Goal: Obtain resource: Download file/media

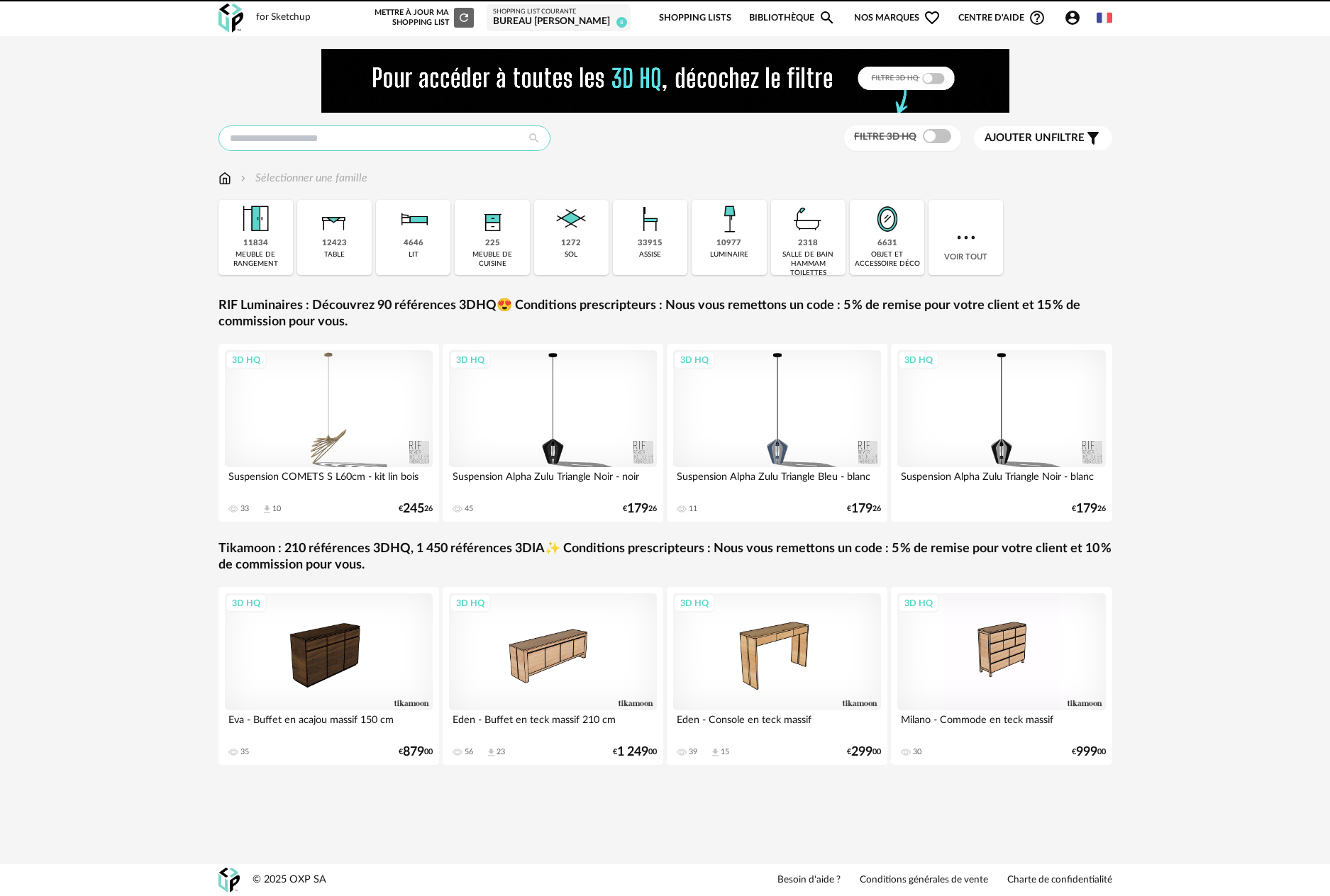
click at [278, 141] on input "text" at bounding box center [384, 138] width 332 height 25
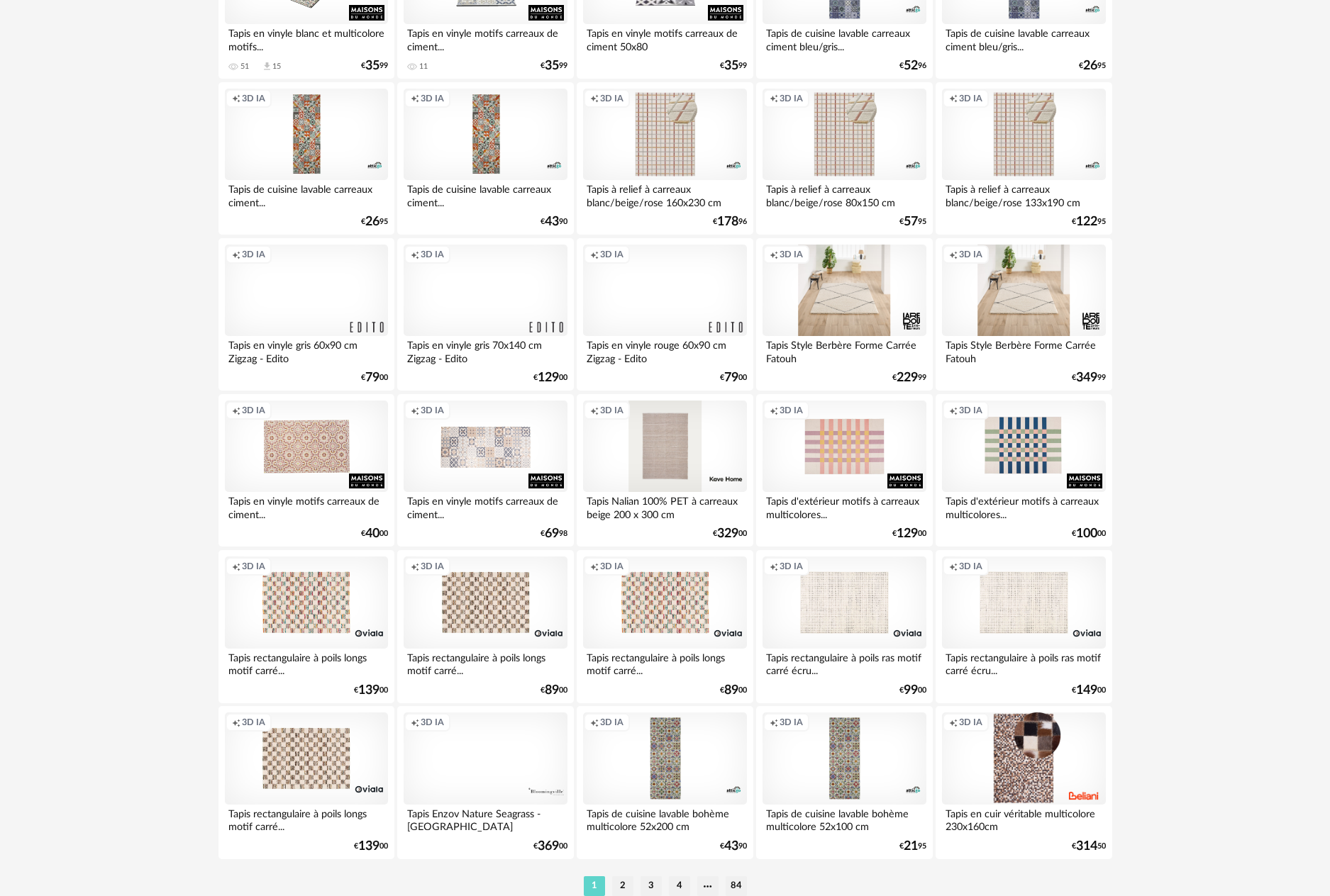
scroll to position [2602, 0]
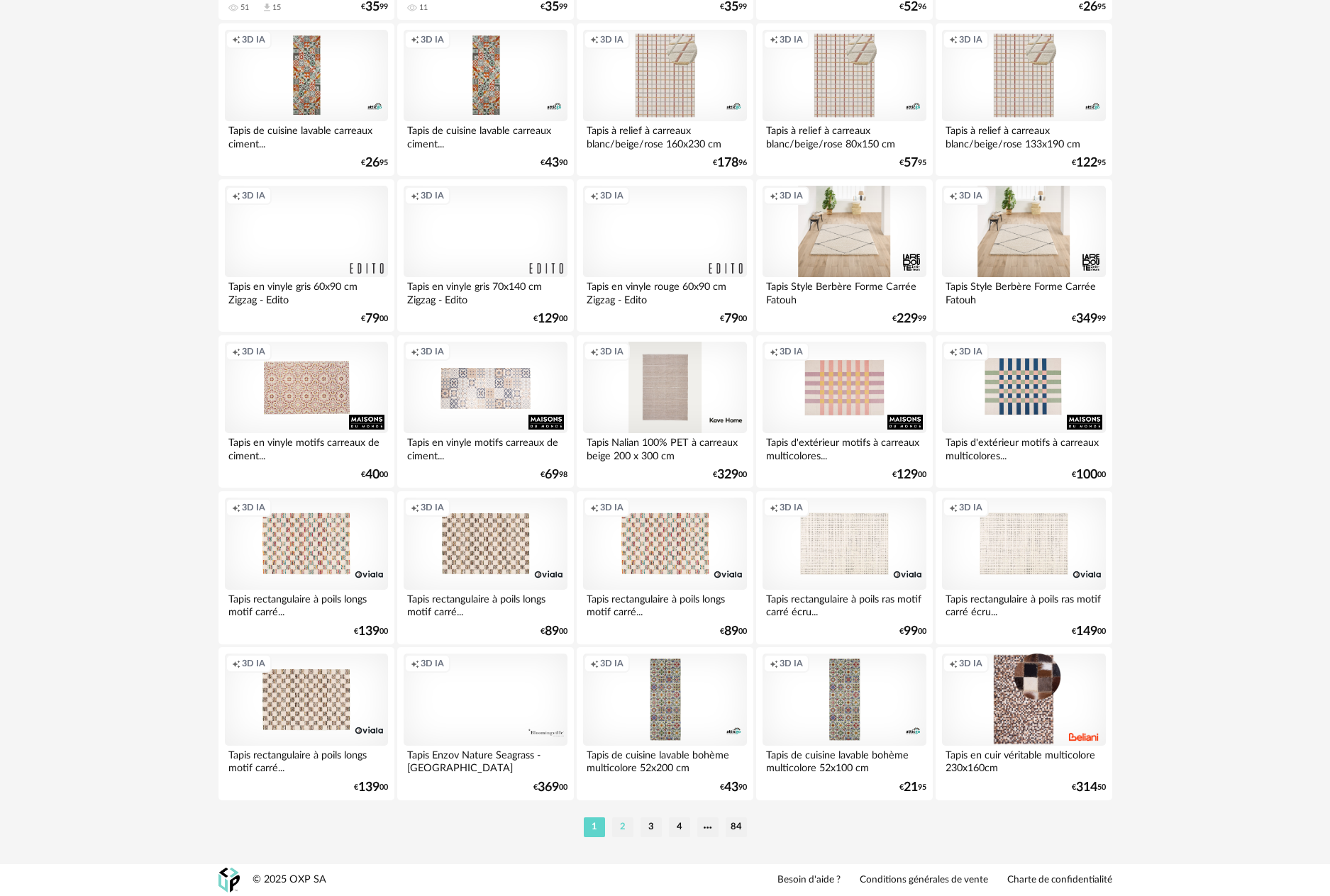
click at [618, 833] on li "2" at bounding box center [623, 827] width 22 height 20
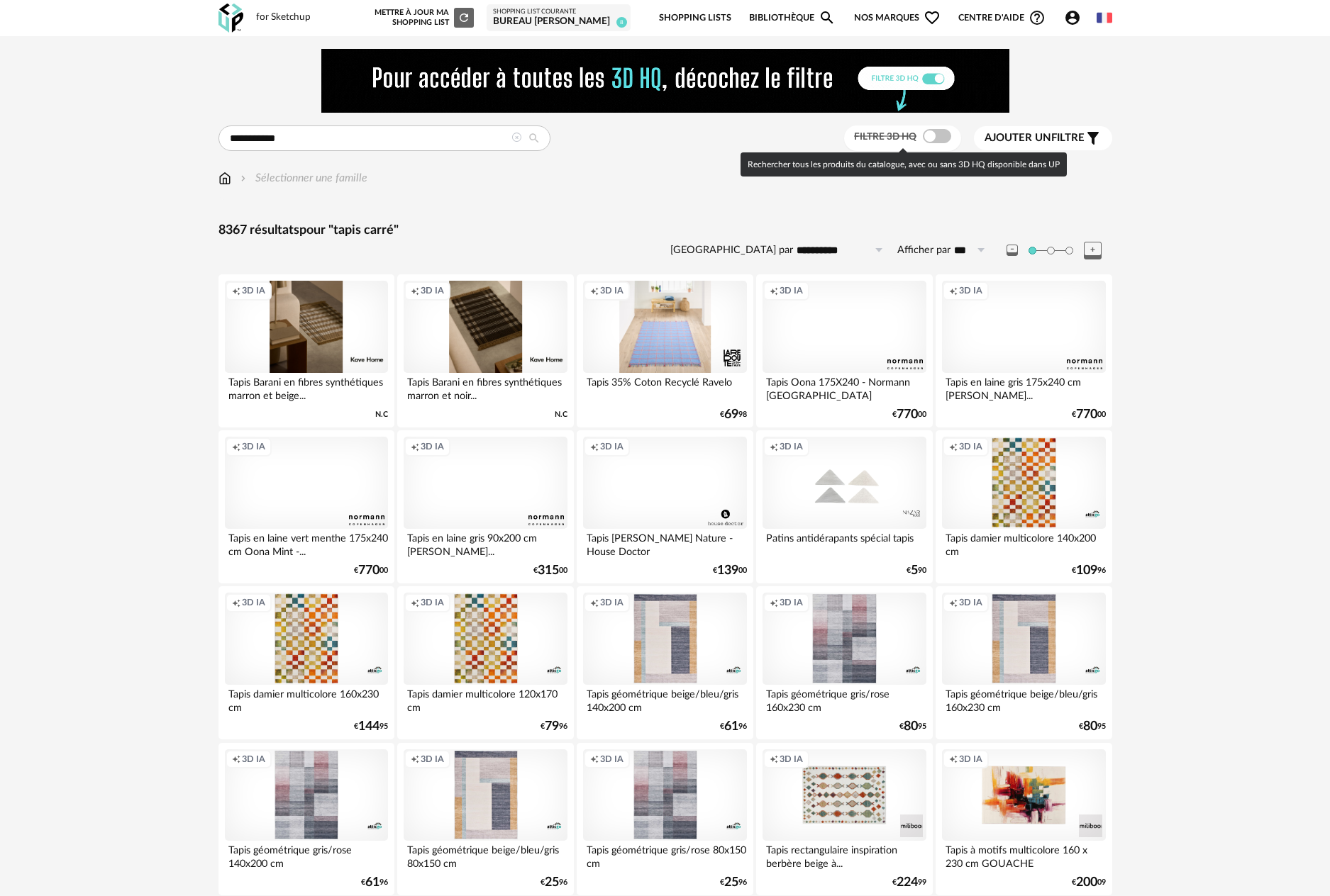
click at [942, 142] on span at bounding box center [937, 136] width 28 height 14
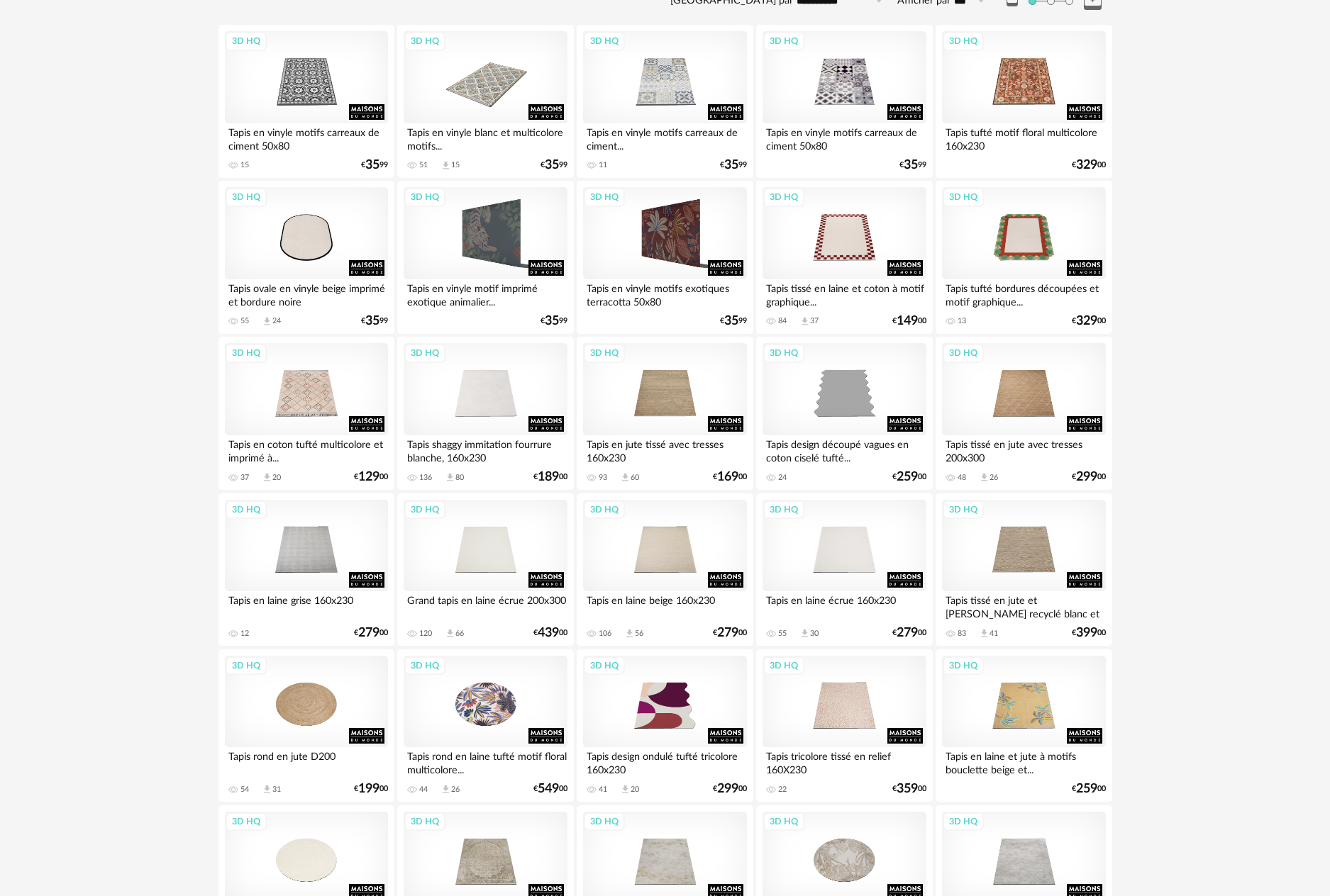
scroll to position [252, 0]
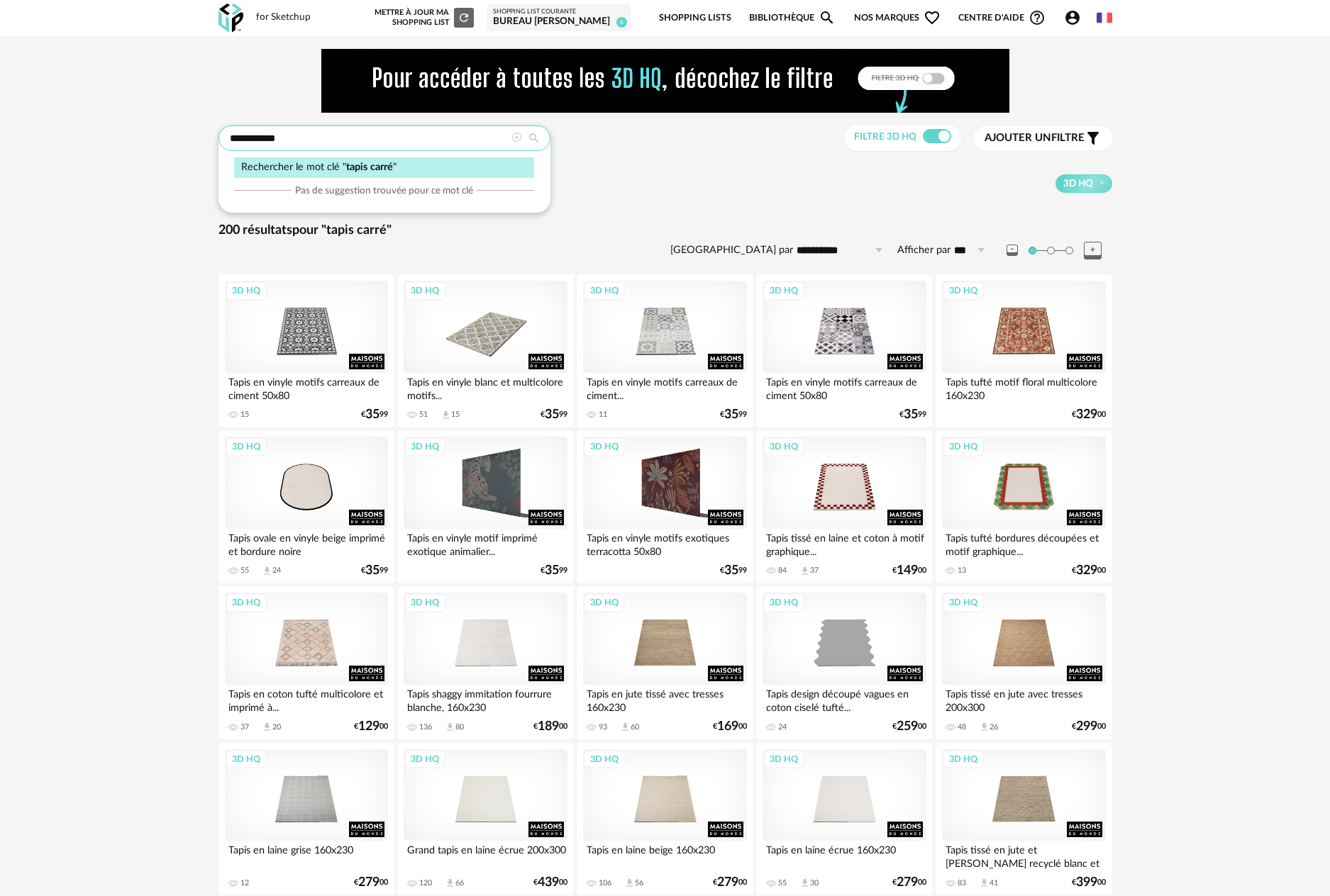
drag, startPoint x: 256, startPoint y: 140, endPoint x: 286, endPoint y: 138, distance: 30.1
click at [286, 138] on input "**********" at bounding box center [384, 138] width 332 height 25
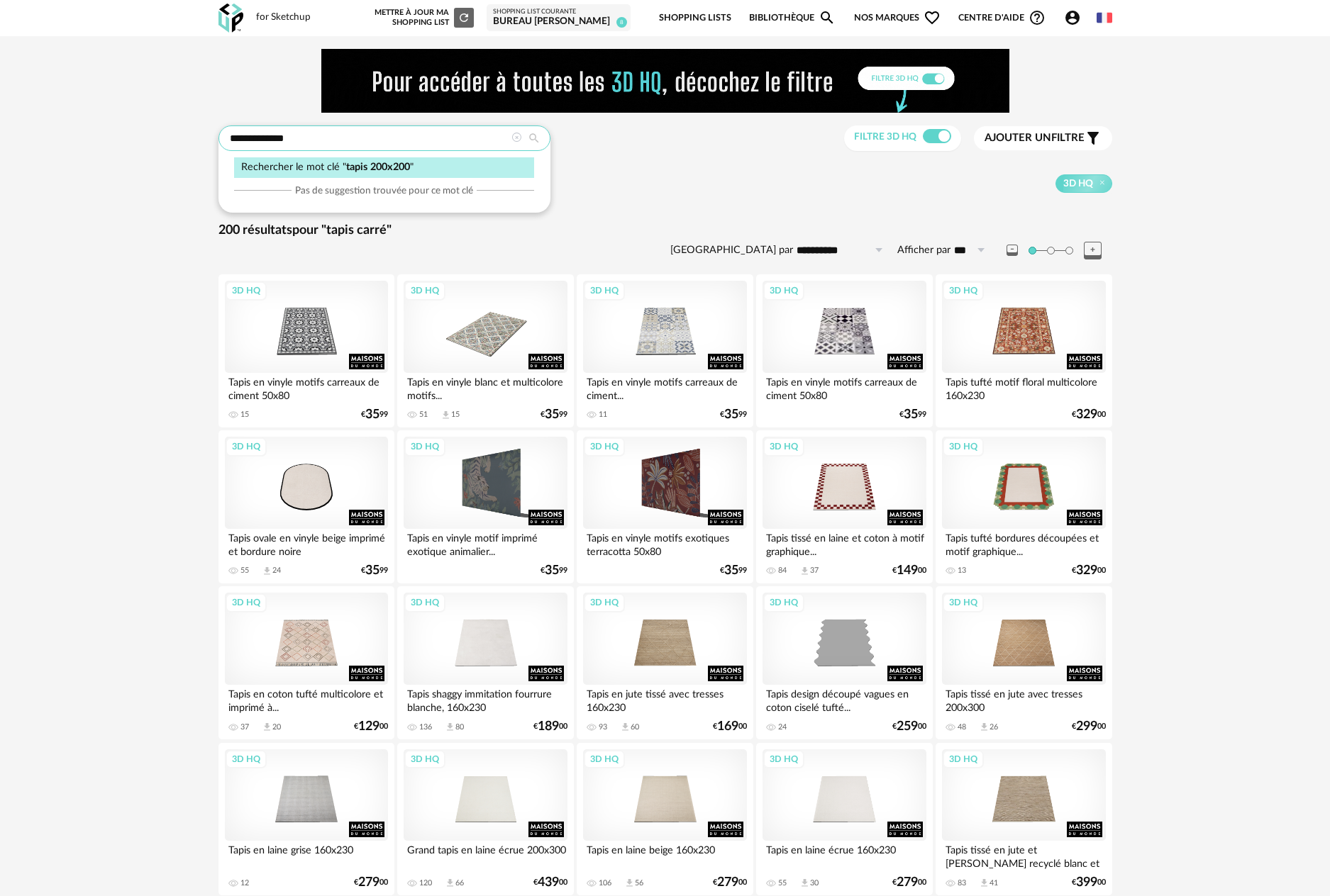
type input "**********"
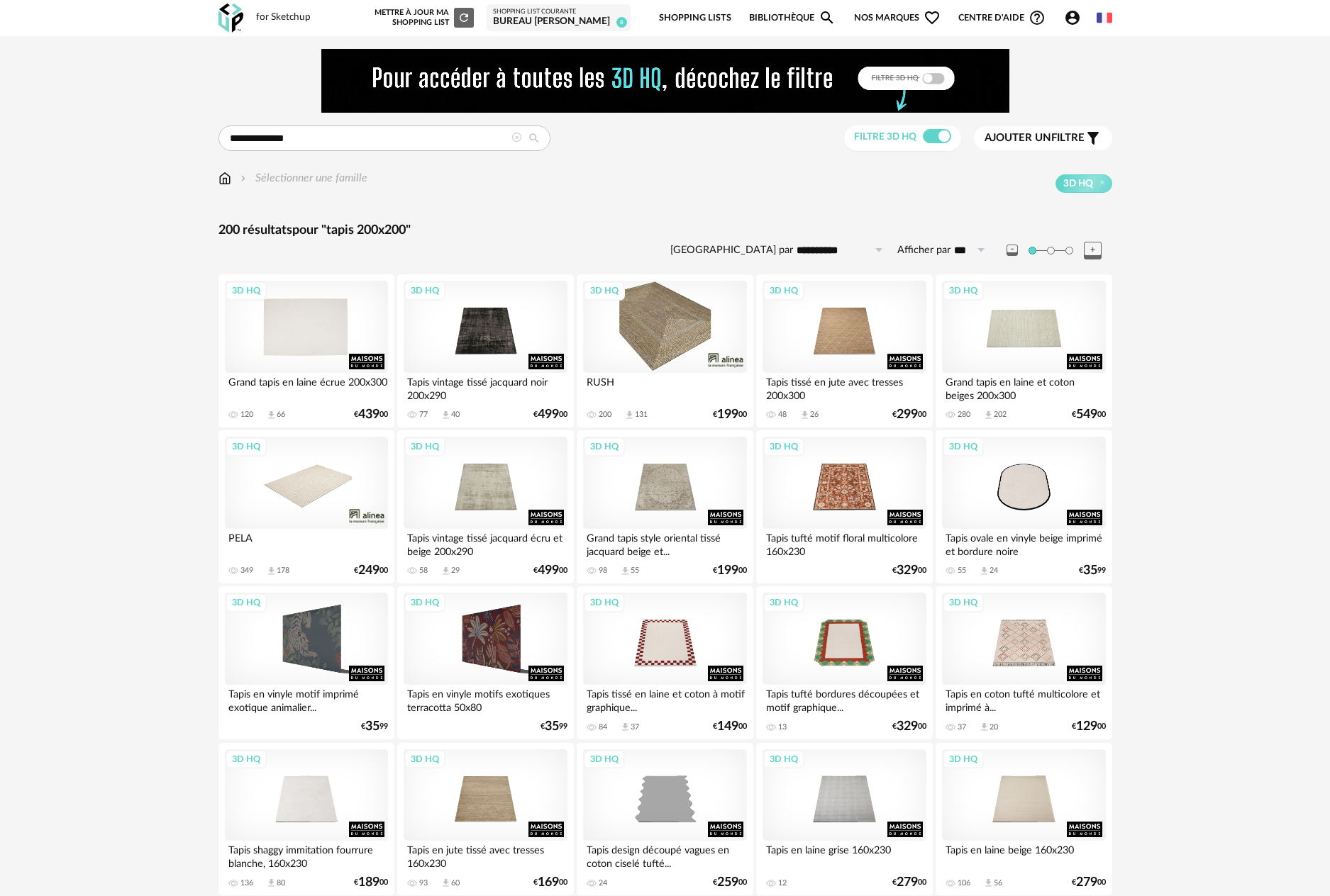
click at [306, 342] on div "3D HQ" at bounding box center [306, 326] width 163 height 92
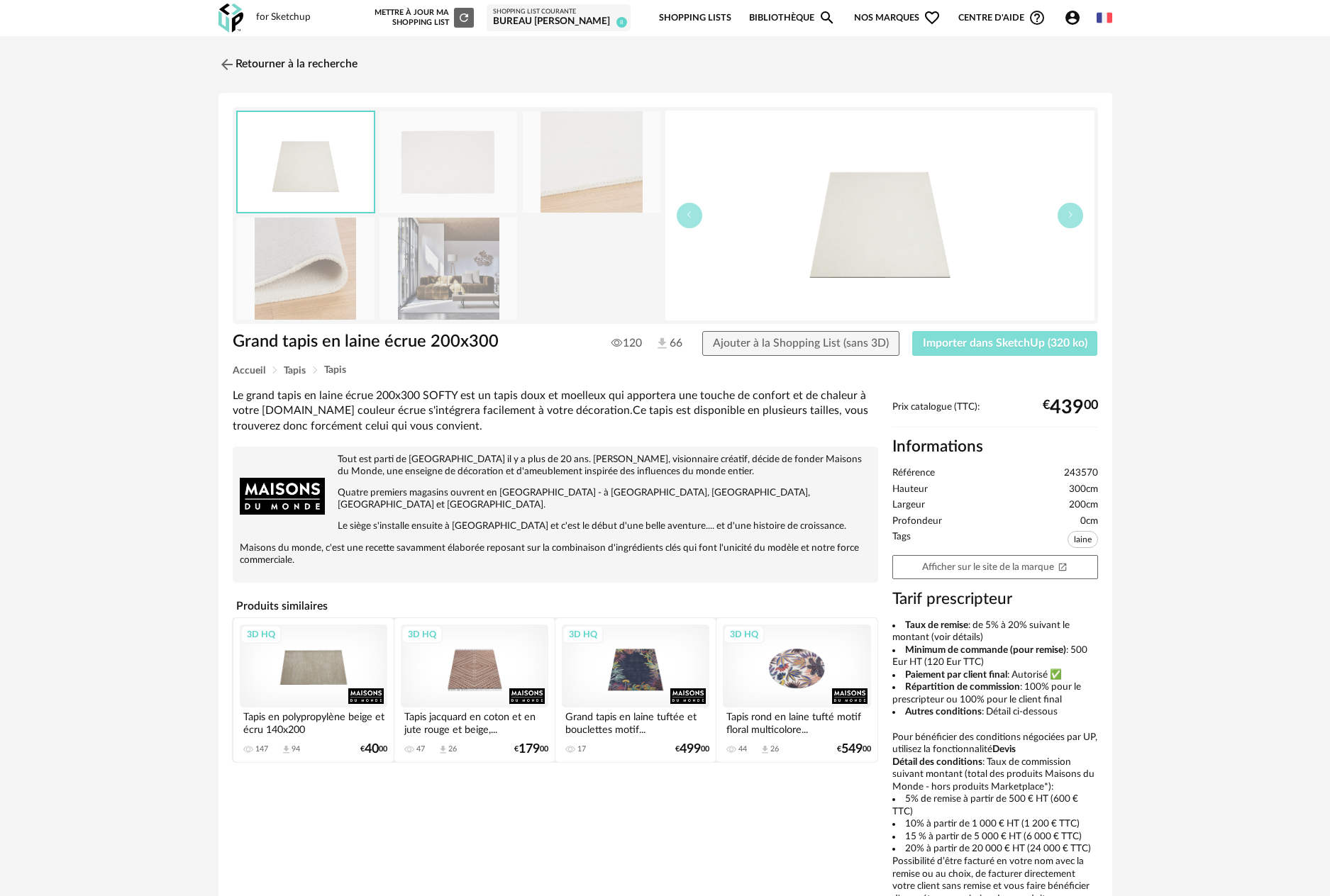
click at [978, 347] on span "Importer dans SketchUp (320 ko)" at bounding box center [1005, 343] width 165 height 12
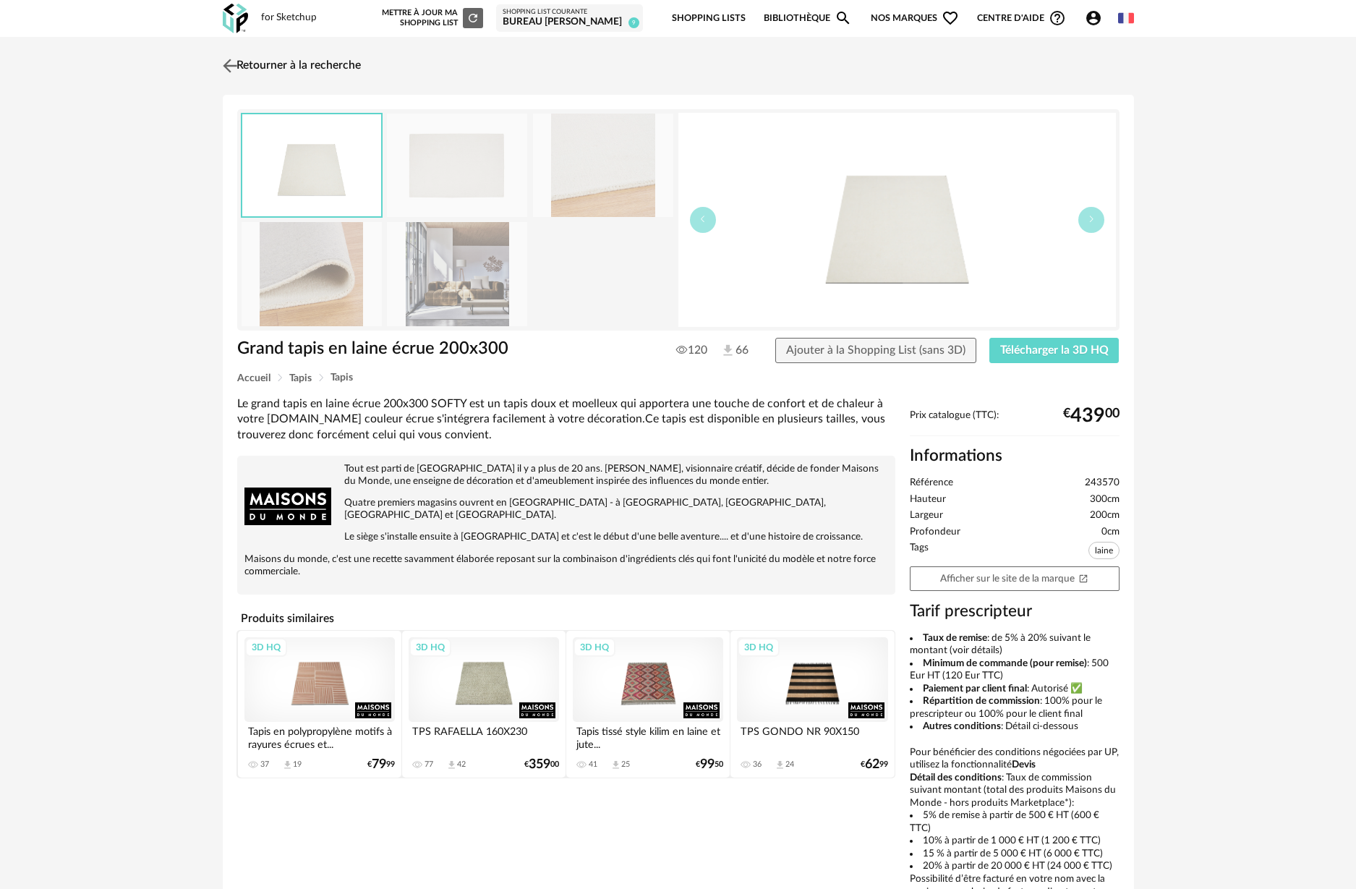
click at [225, 64] on img at bounding box center [229, 65] width 21 height 21
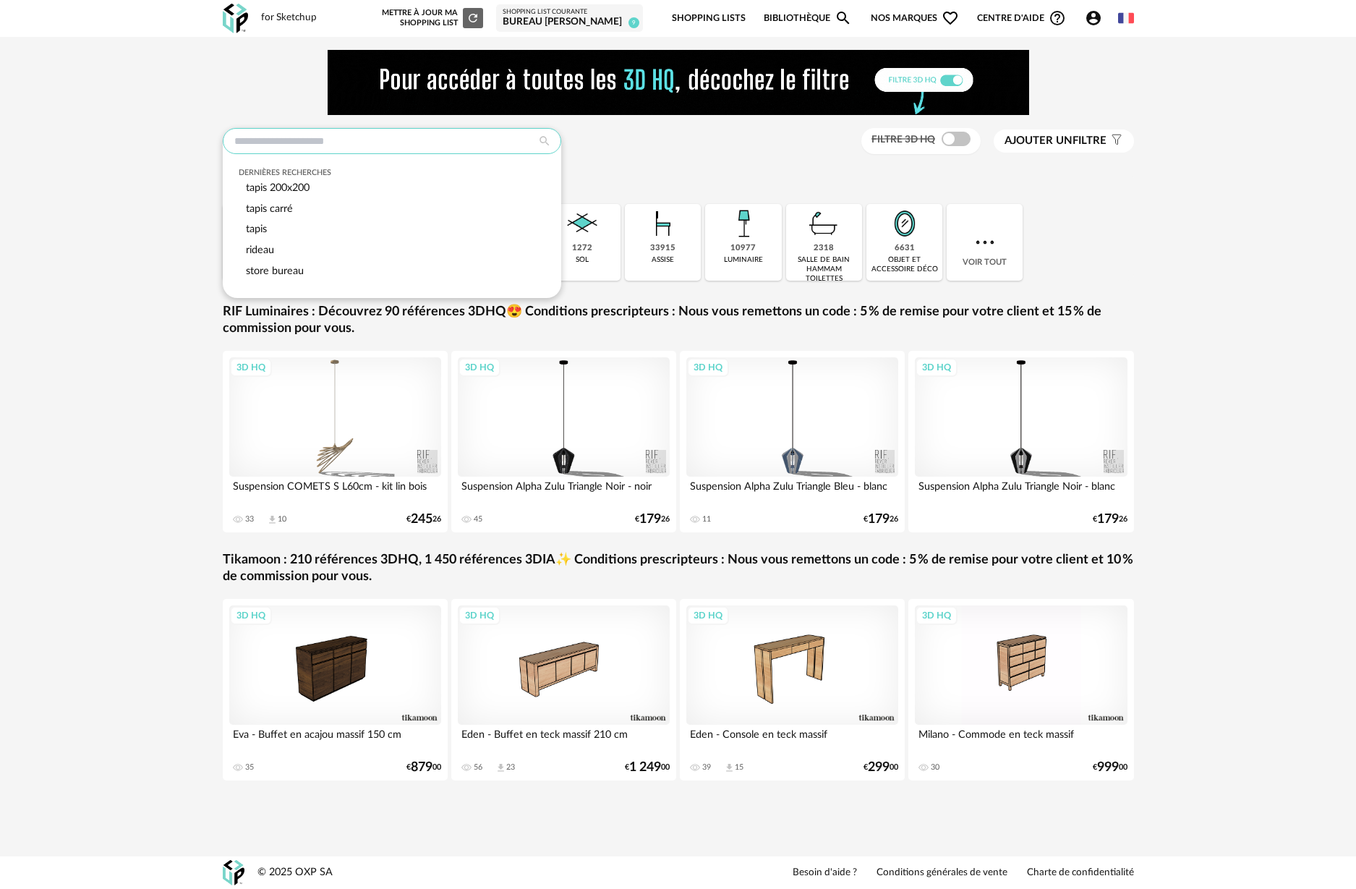
click at [268, 145] on input "text" at bounding box center [392, 141] width 338 height 26
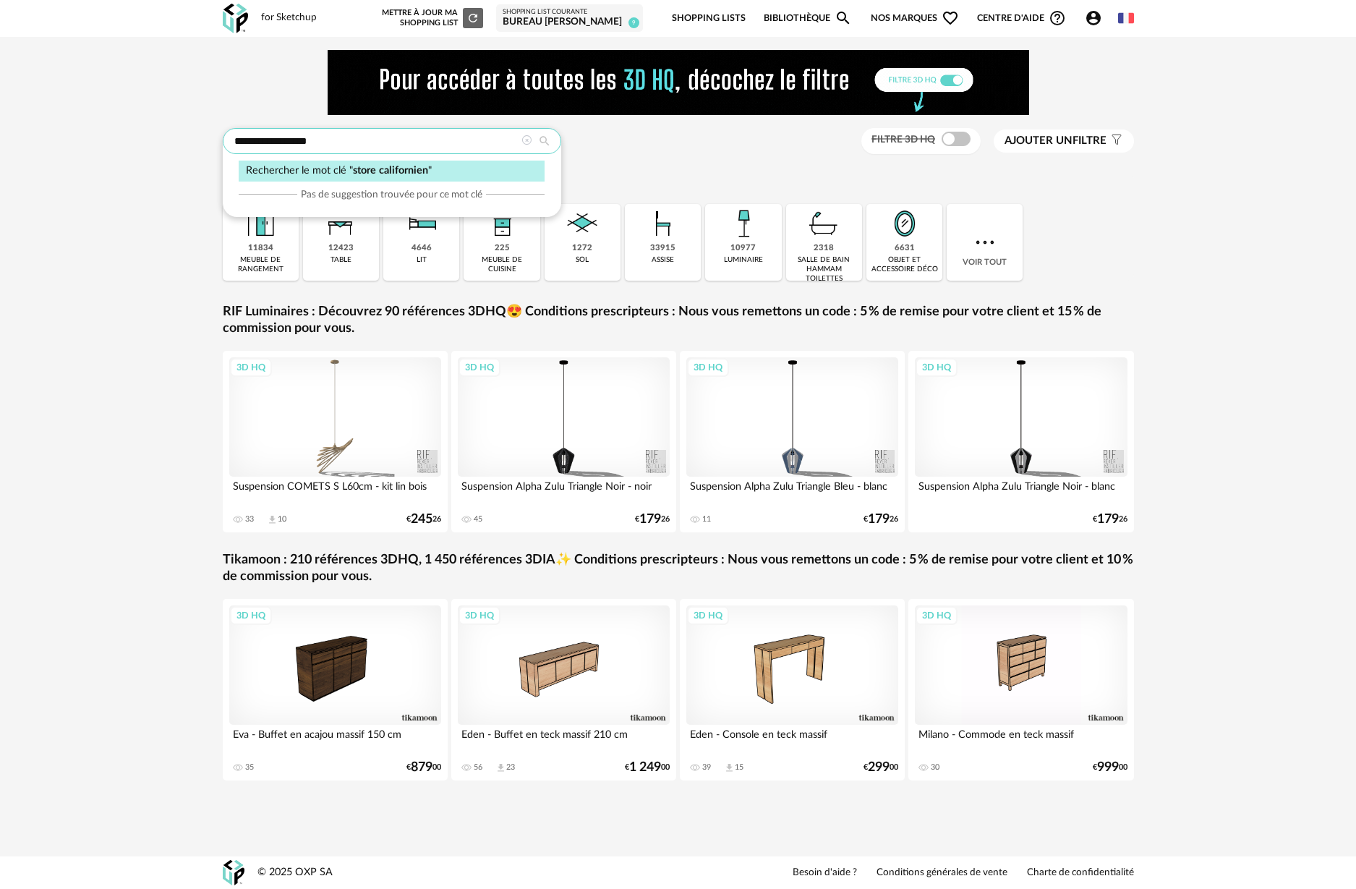
type input "**********"
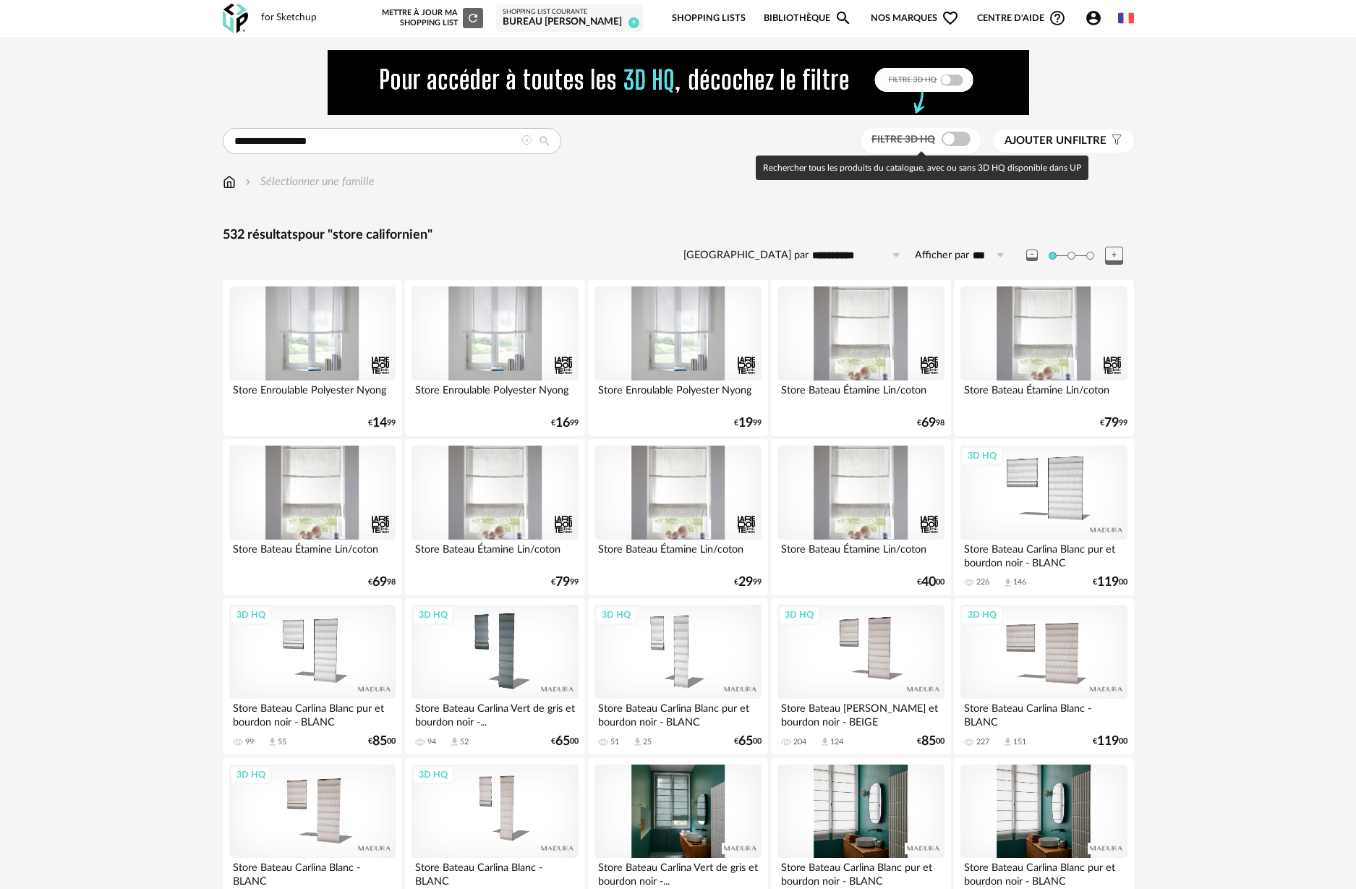
click at [954, 144] on span at bounding box center [955, 139] width 29 height 14
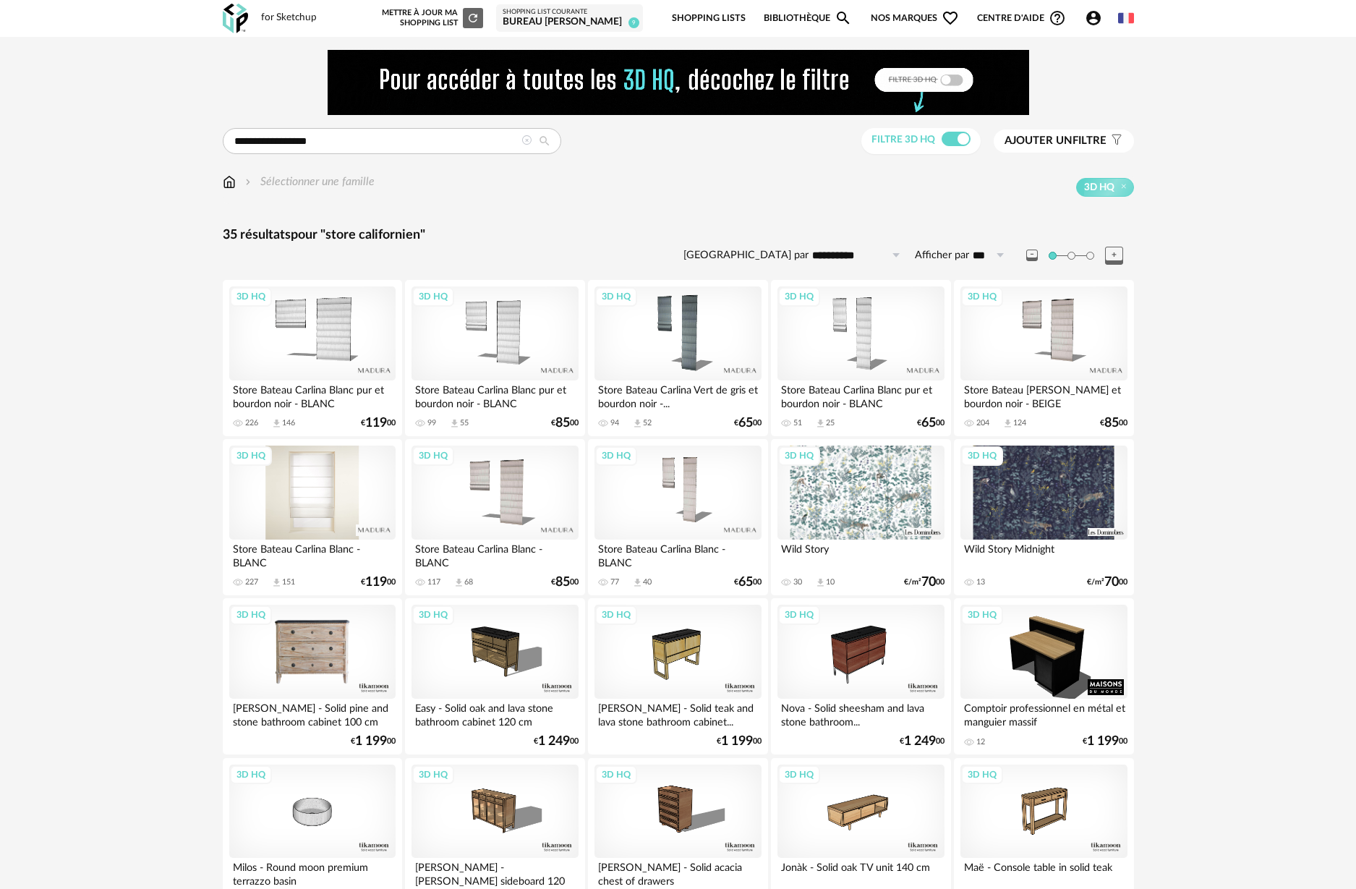
click at [322, 472] on div "3D HQ" at bounding box center [312, 492] width 166 height 94
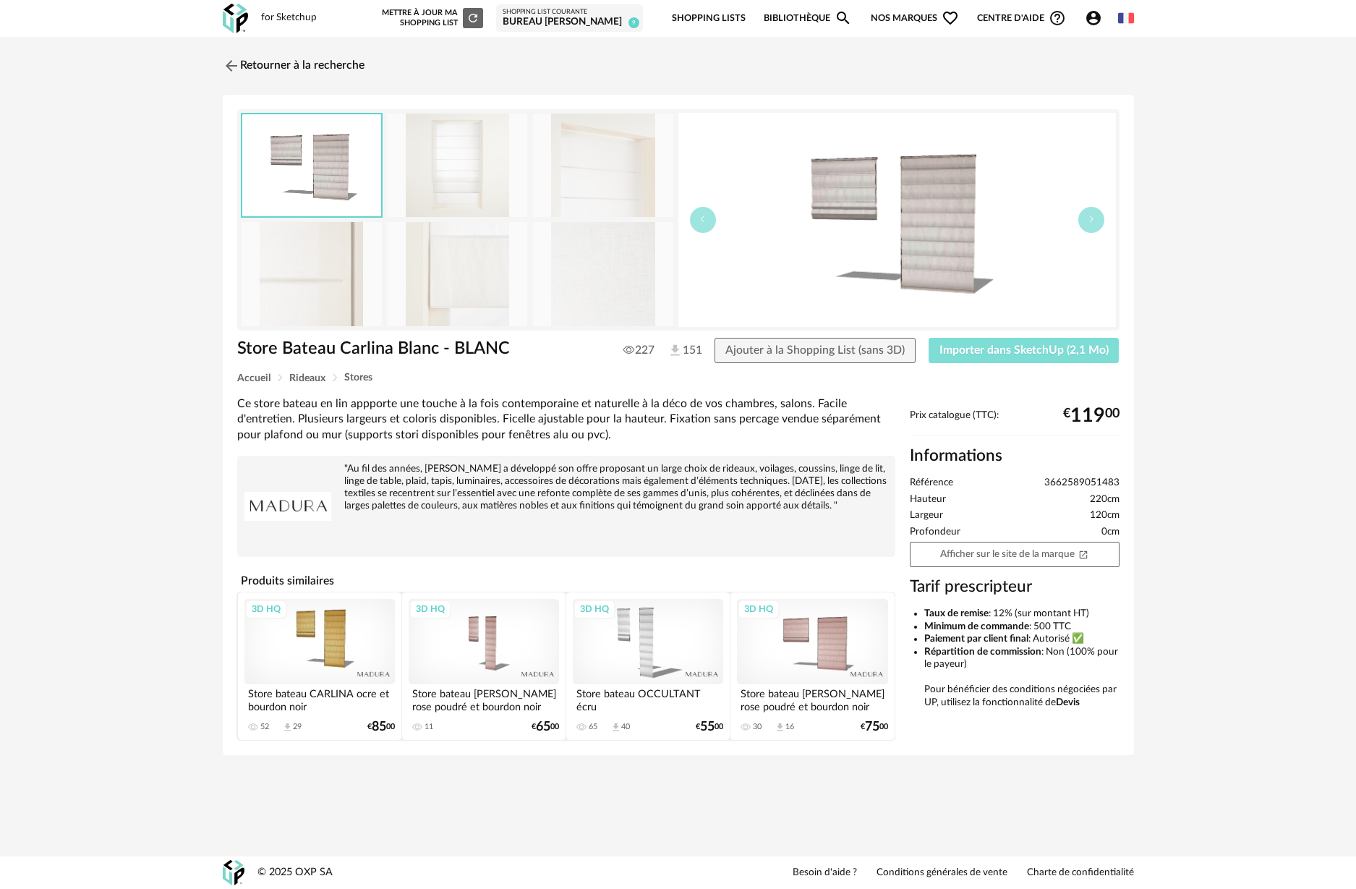
click at [975, 348] on span "Importer dans SketchUp (2,1 Mo)" at bounding box center [1023, 350] width 169 height 12
